Goal: Find specific fact: Find contact information

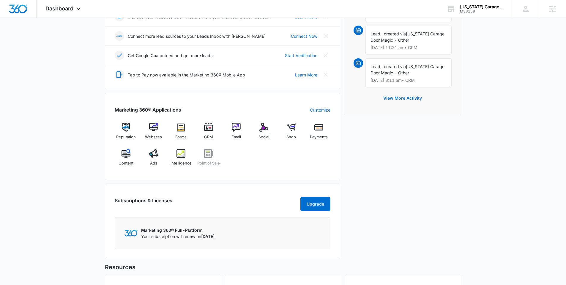
scroll to position [157, 0]
click at [179, 161] on span "Intelligence" at bounding box center [181, 162] width 21 height 6
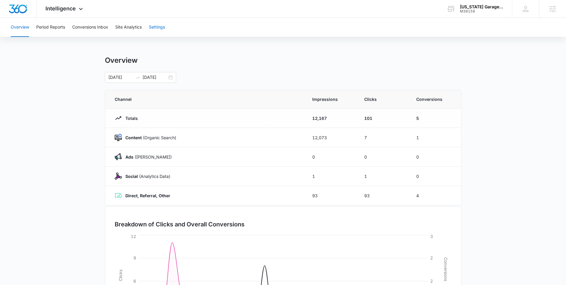
click at [157, 29] on button "Settings" at bounding box center [157, 27] width 16 height 19
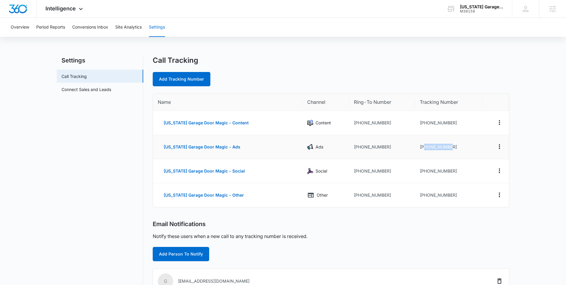
drag, startPoint x: 449, startPoint y: 147, endPoint x: 423, endPoint y: 146, distance: 26.2
click at [420, 147] on td "+19724302952" at bounding box center [448, 147] width 67 height 24
copy td "9724302952"
